Goal: Navigation & Orientation: Find specific page/section

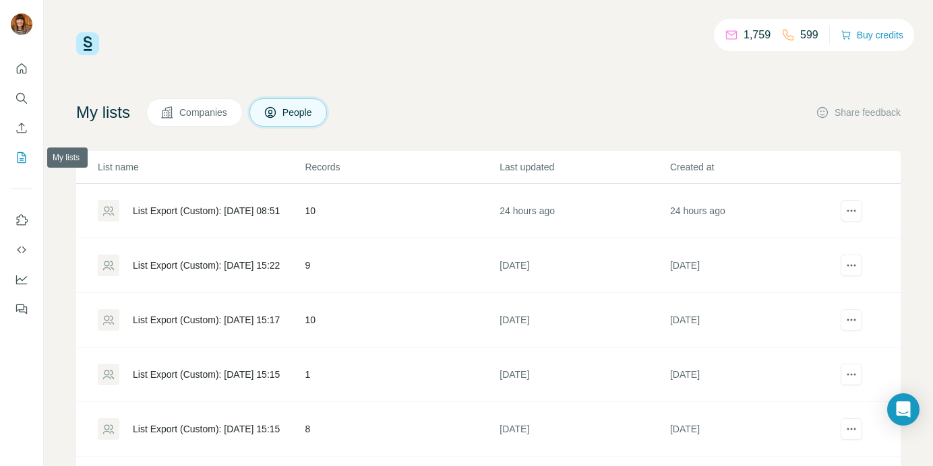
click at [18, 162] on icon "My lists" at bounding box center [22, 157] width 9 height 11
click at [174, 117] on icon at bounding box center [166, 112] width 13 height 13
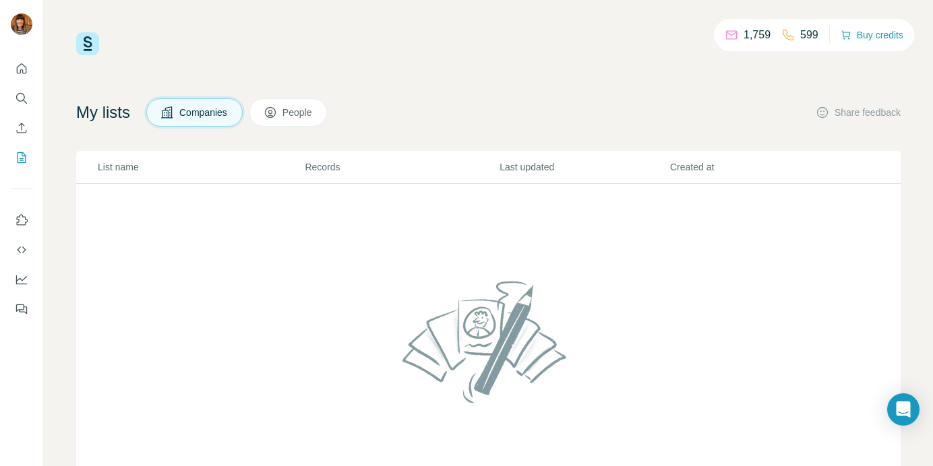
click at [290, 113] on button "People" at bounding box center [288, 112] width 78 height 28
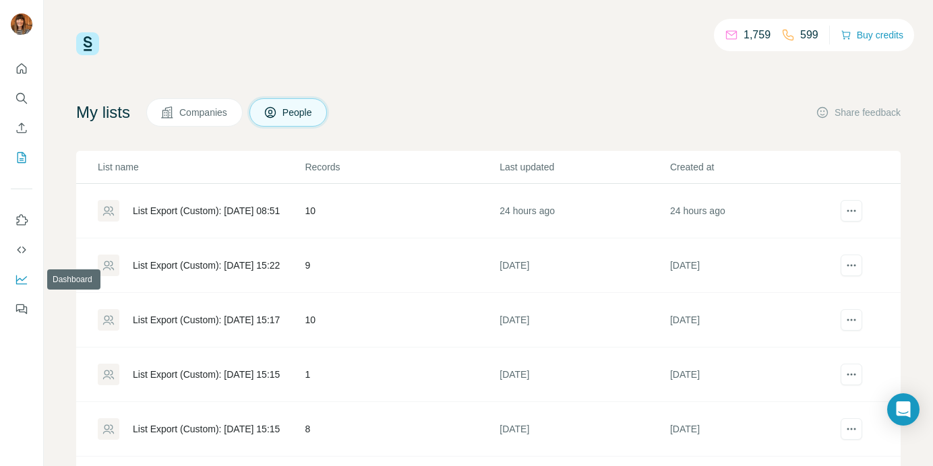
click at [17, 284] on icon "Dashboard" at bounding box center [21, 279] width 13 height 13
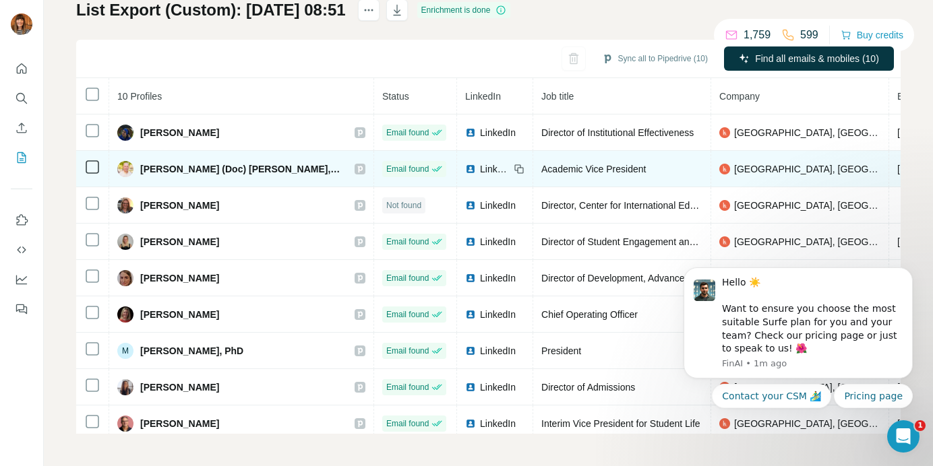
scroll to position [44, 0]
